Goal: Information Seeking & Learning: Learn about a topic

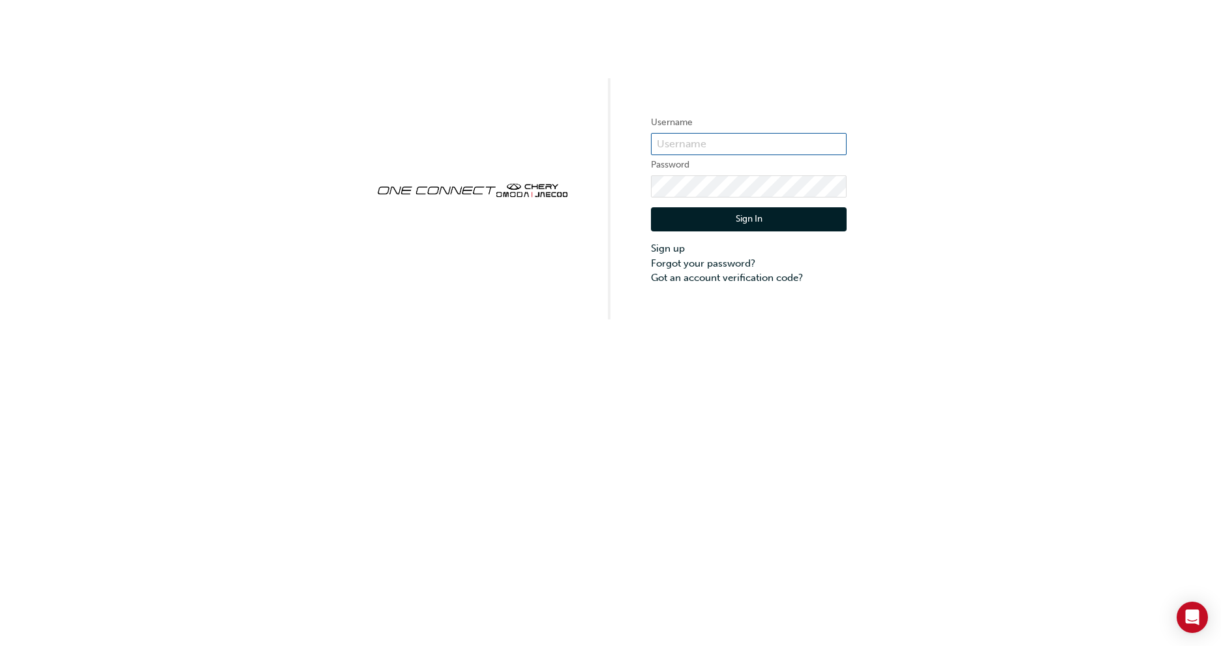
click at [729, 145] on input "text" at bounding box center [749, 144] width 196 height 22
type input "CHAU1956"
click button "Sign In" at bounding box center [749, 219] width 196 height 25
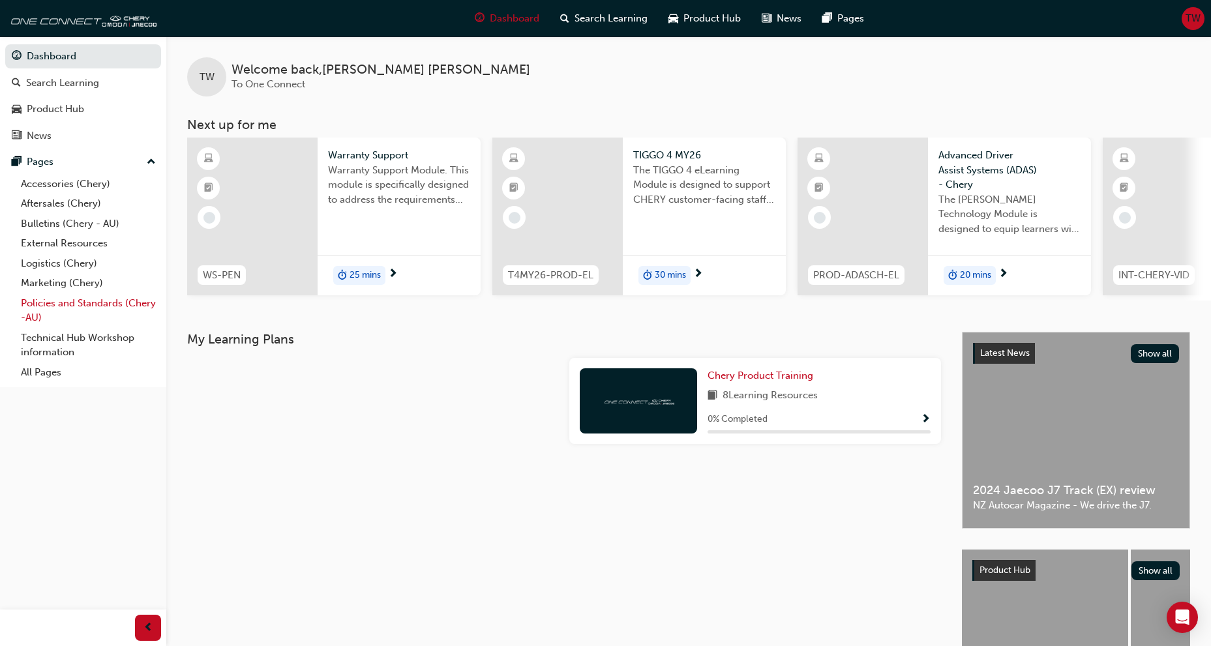
click at [37, 307] on link "Policies and Standards (Chery -AU)" at bounding box center [88, 310] width 145 height 35
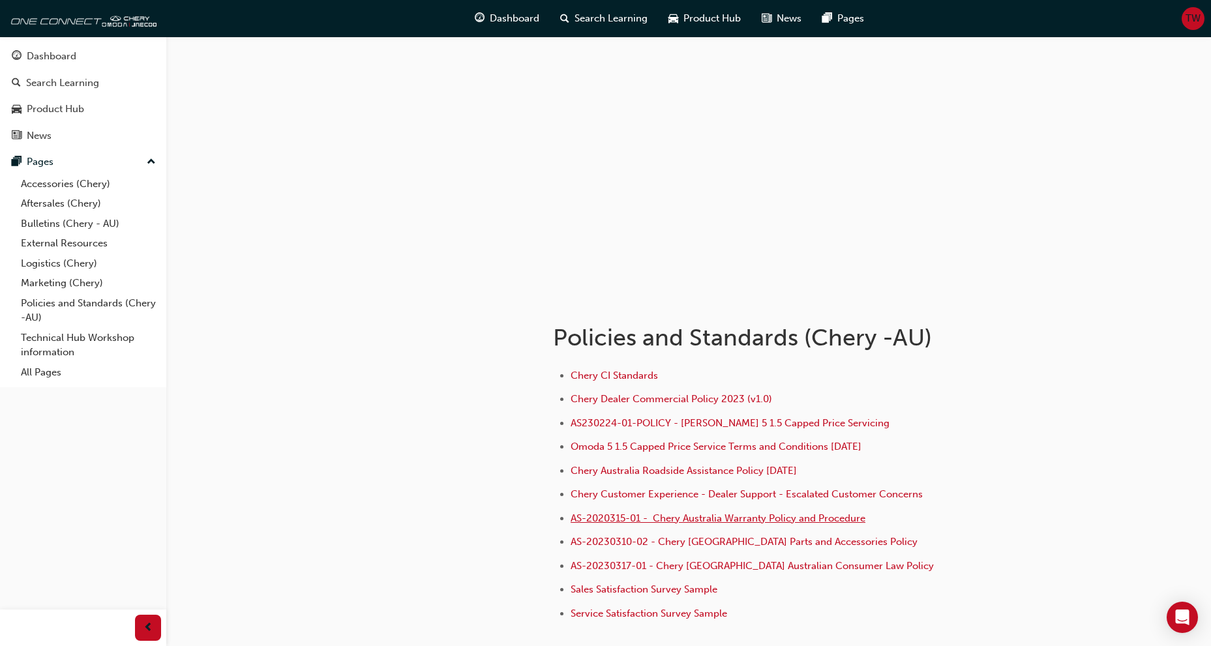
click at [781, 522] on span "AS-2020315-01 - Chery Australia Warranty Policy and Procedure" at bounding box center [718, 519] width 295 height 12
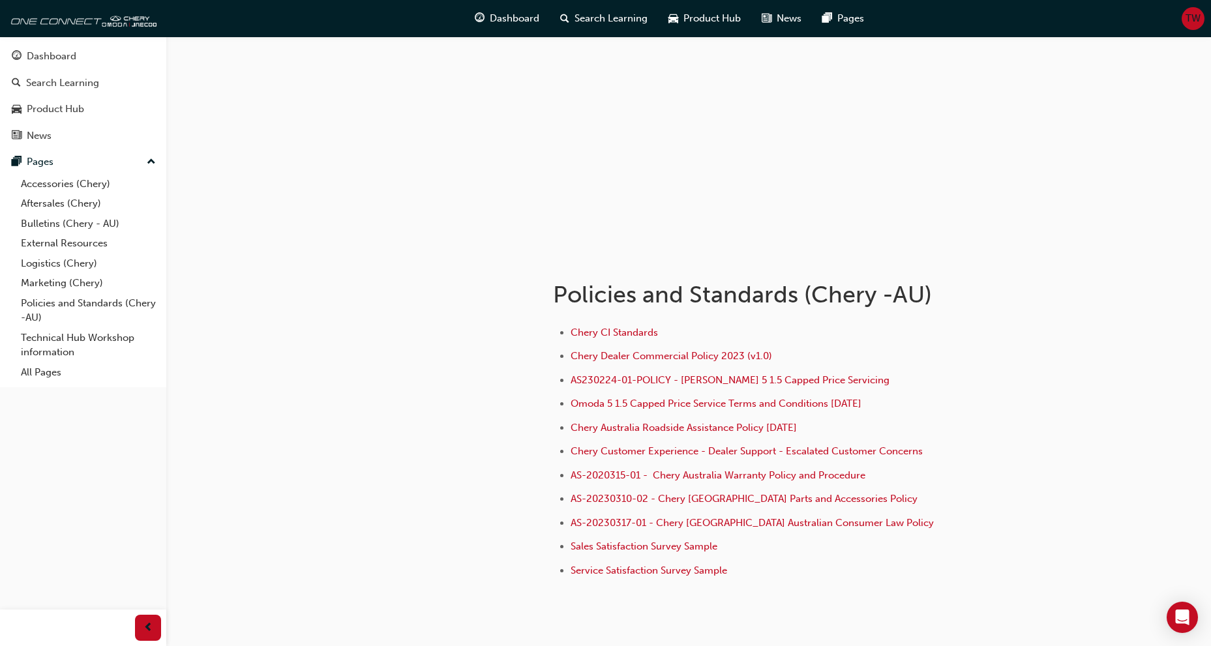
scroll to position [65, 0]
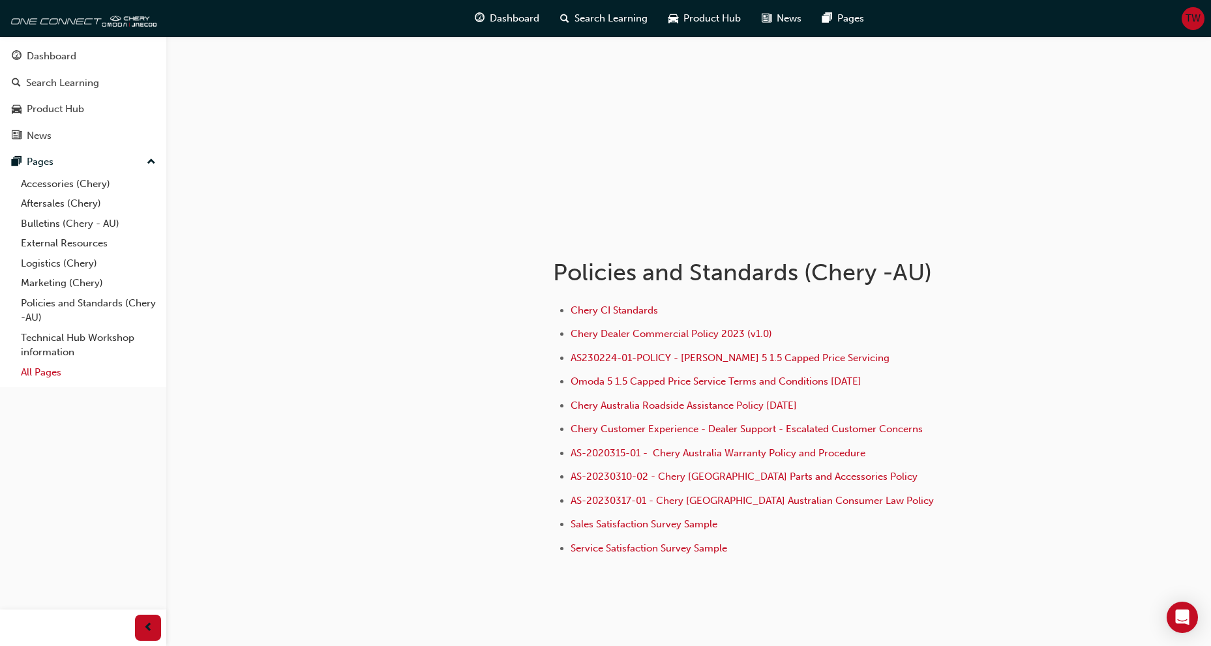
click at [25, 376] on link "All Pages" at bounding box center [88, 373] width 145 height 20
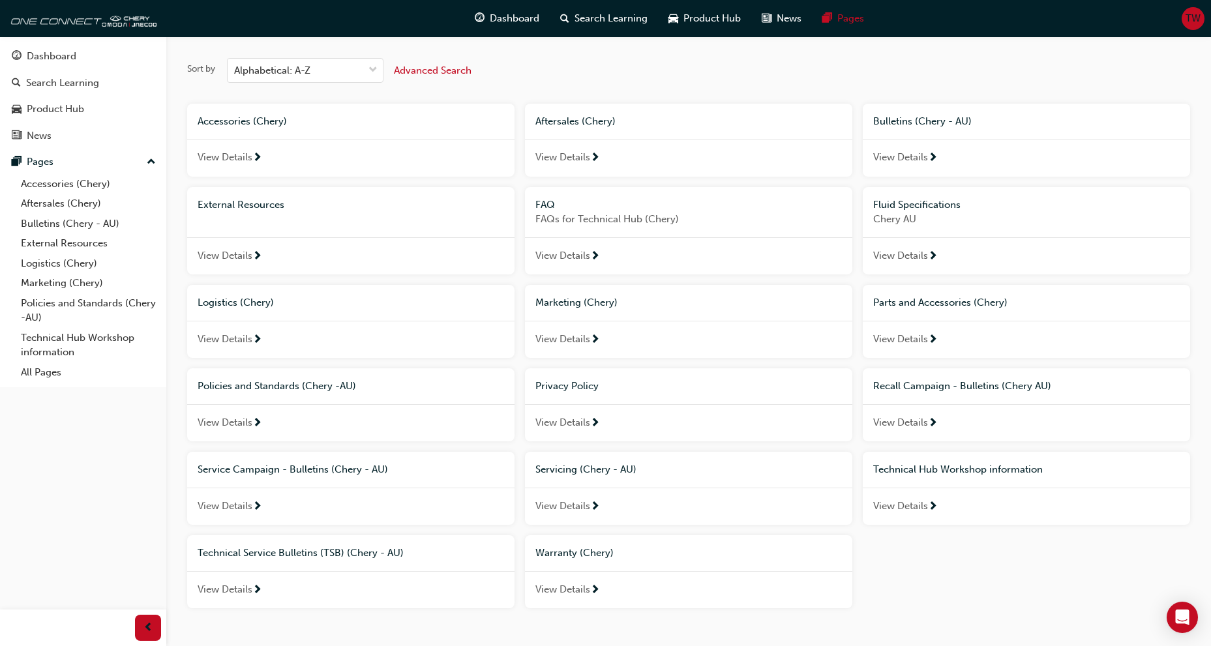
scroll to position [88, 0]
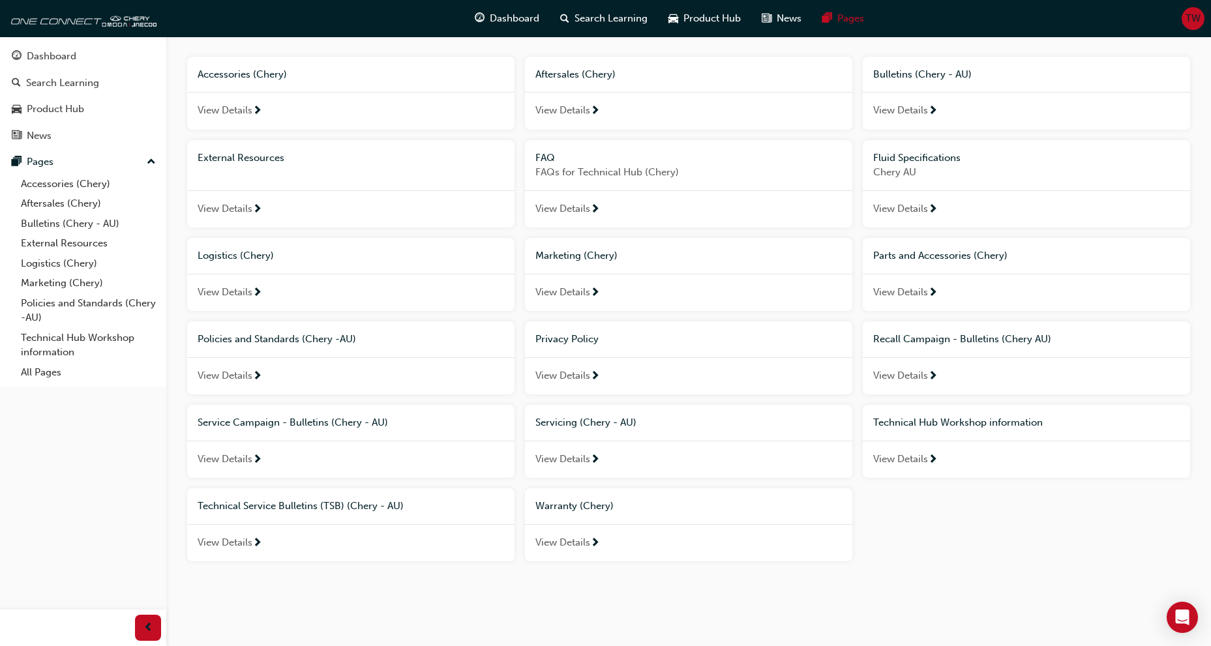
click at [574, 543] on span "View Details" at bounding box center [562, 542] width 55 height 15
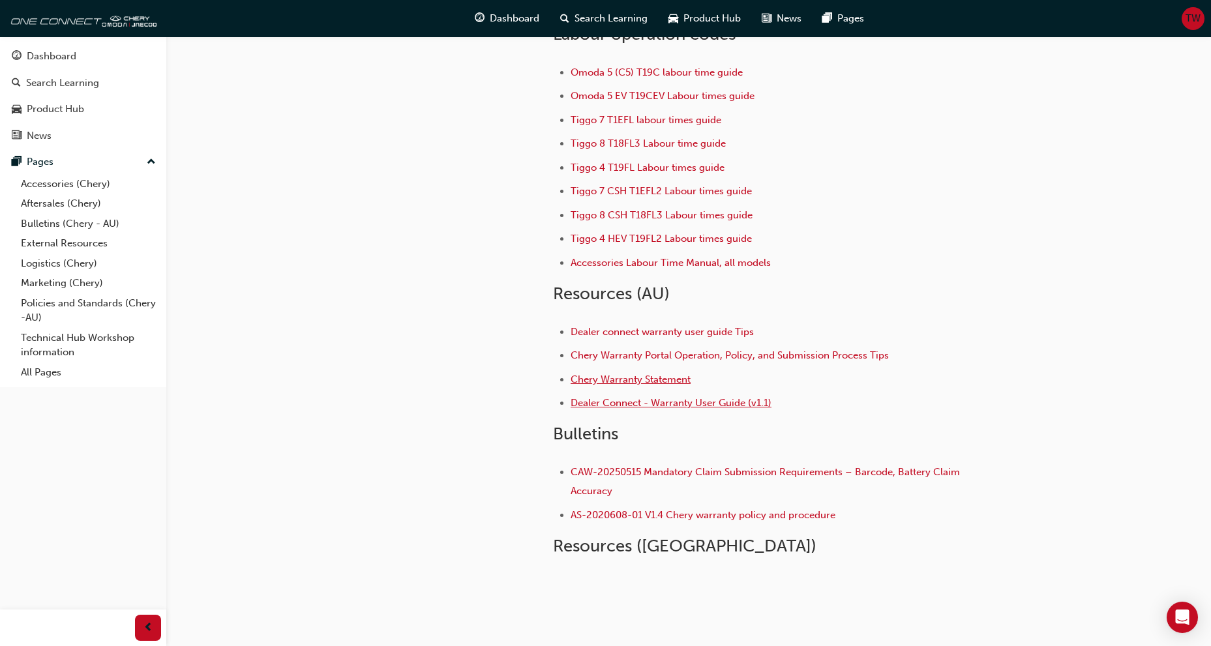
scroll to position [79, 0]
